Goal: Task Accomplishment & Management: Use online tool/utility

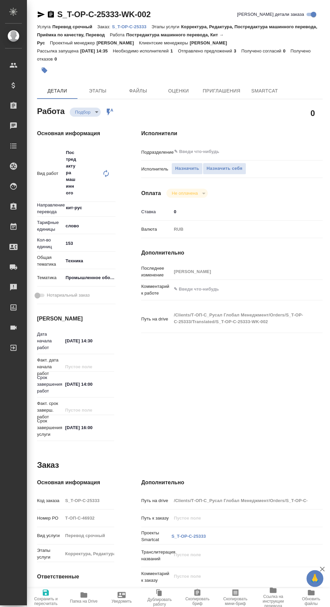
type textarea "x"
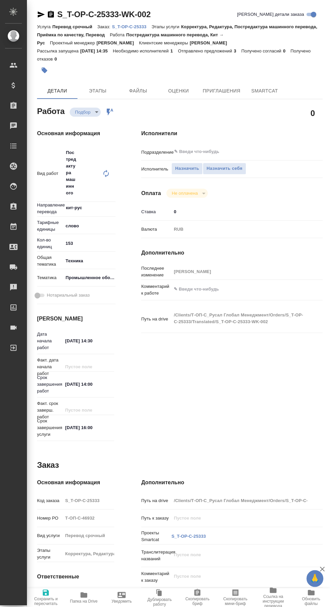
type textarea "x"
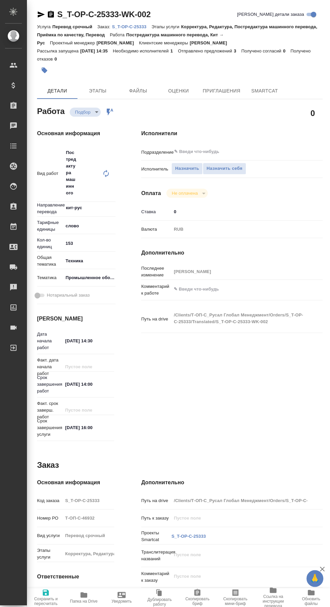
type textarea "x"
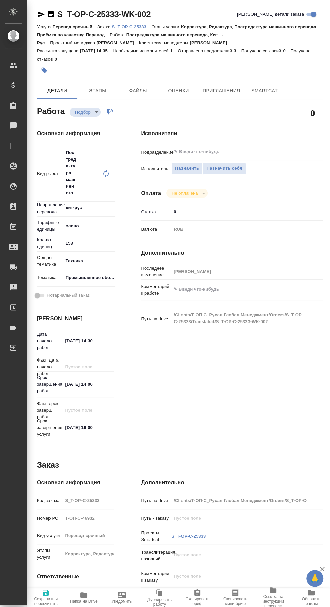
type textarea "x"
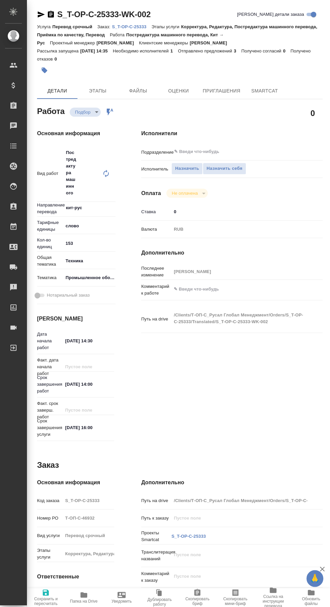
click at [81, 601] on span "Папка на Drive" at bounding box center [84, 601] width 28 height 5
